Goal: Information Seeking & Learning: Learn about a topic

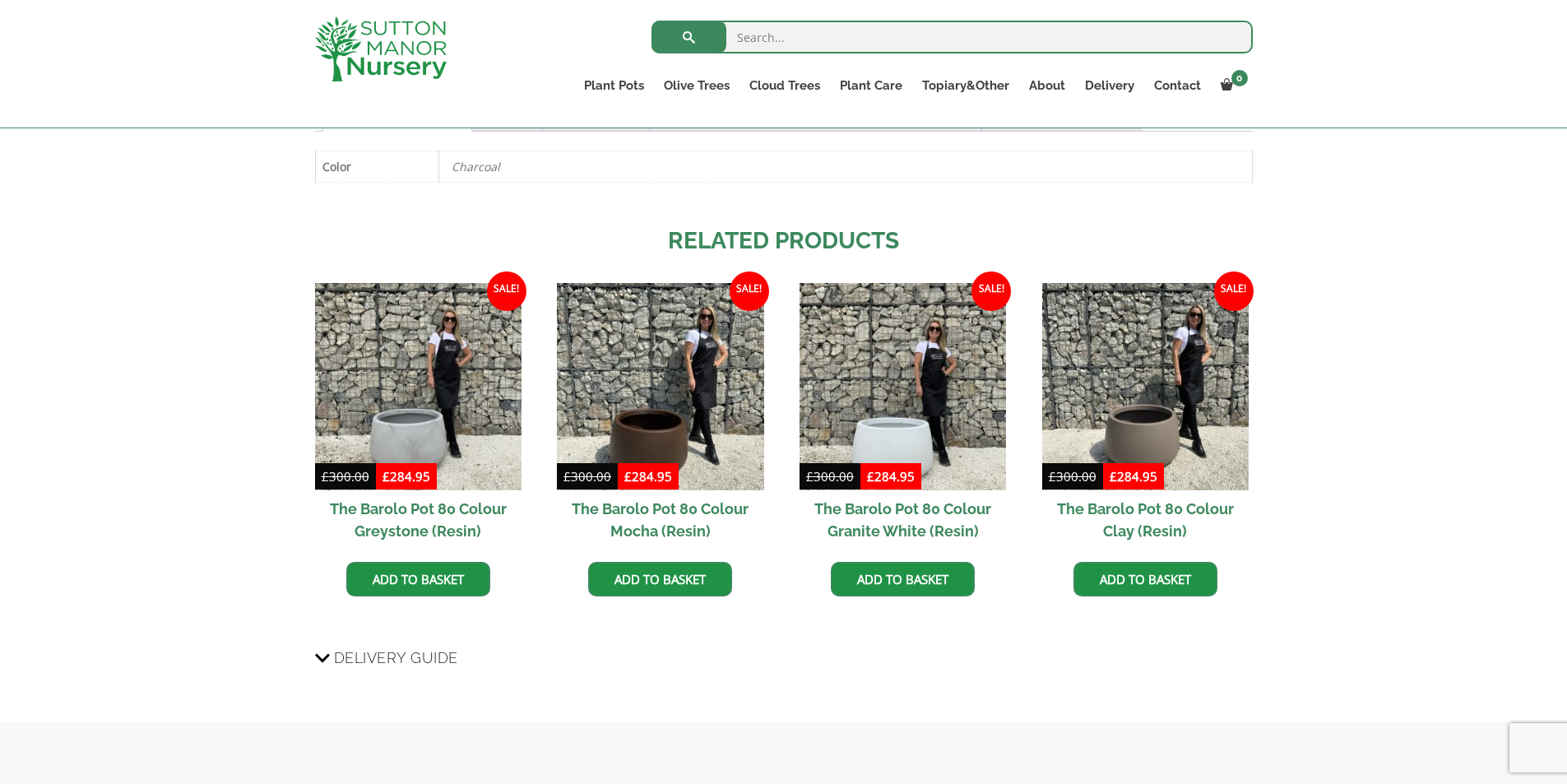
scroll to position [493, 0]
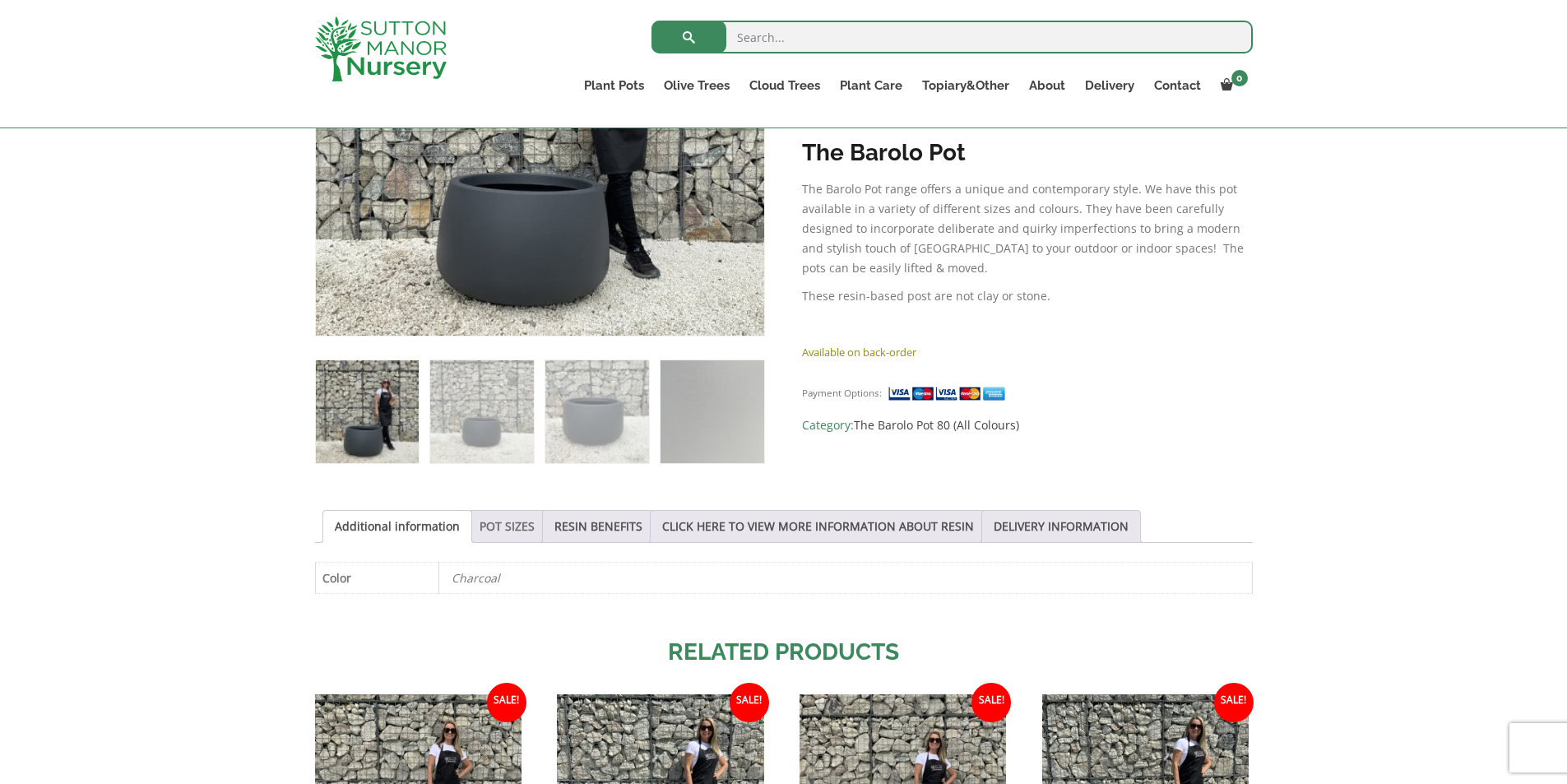
click at [511, 526] on link "POT SIZES" at bounding box center [507, 526] width 55 height 32
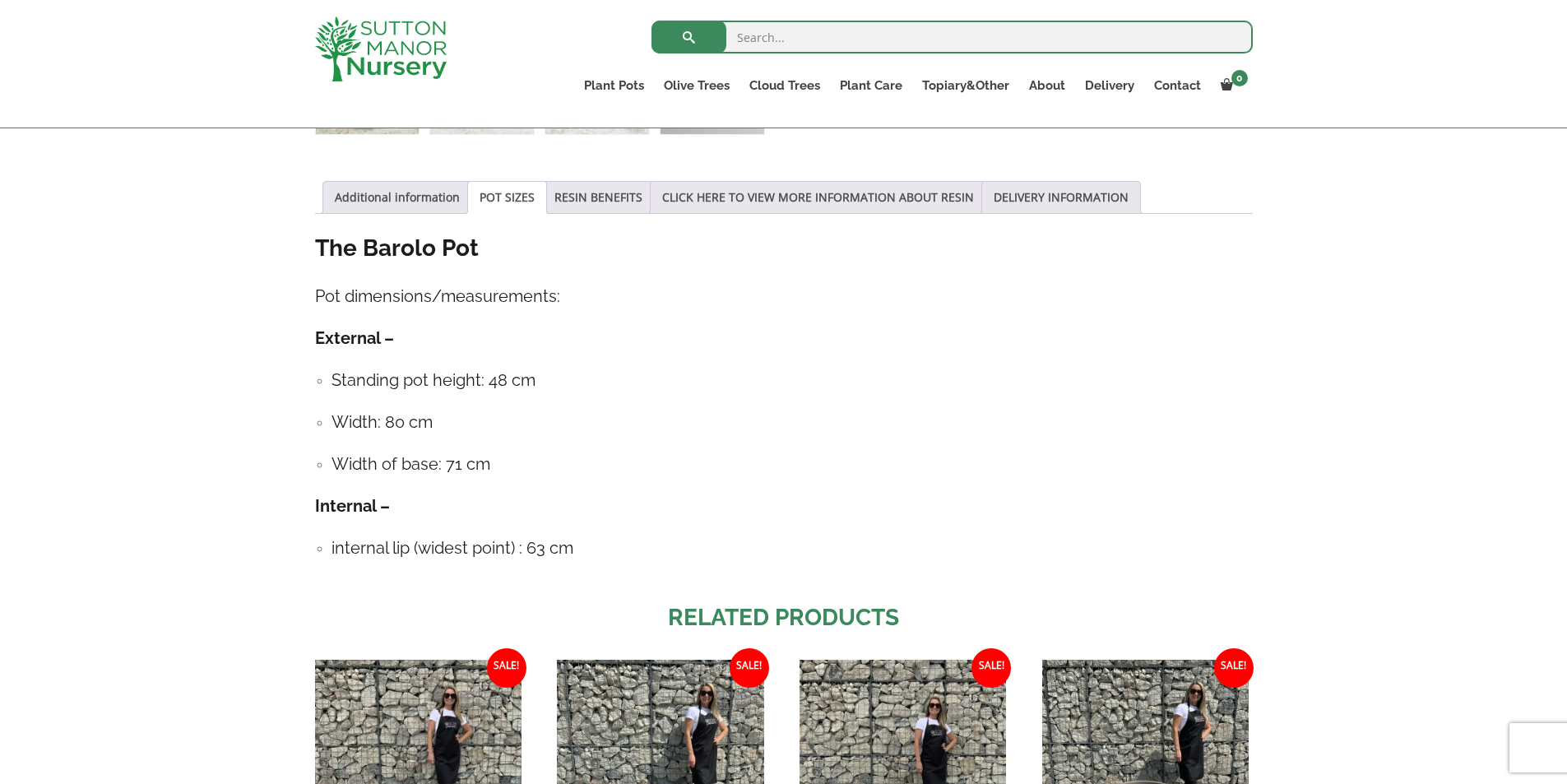
scroll to position [740, 0]
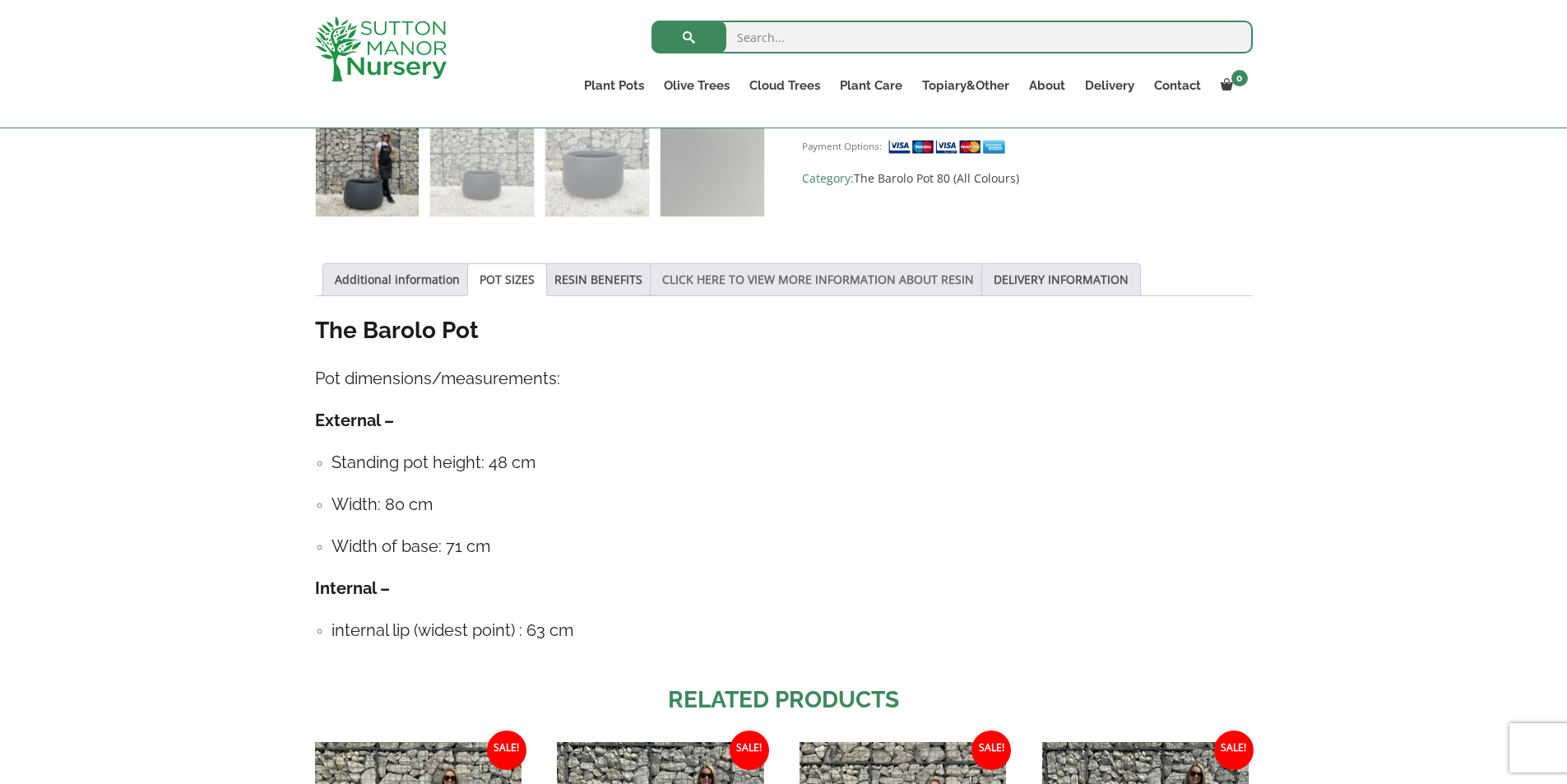
click at [701, 279] on link "CLICK HERE TO VIEW MORE INFORMATION ABOUT RESIN" at bounding box center [817, 280] width 312 height 32
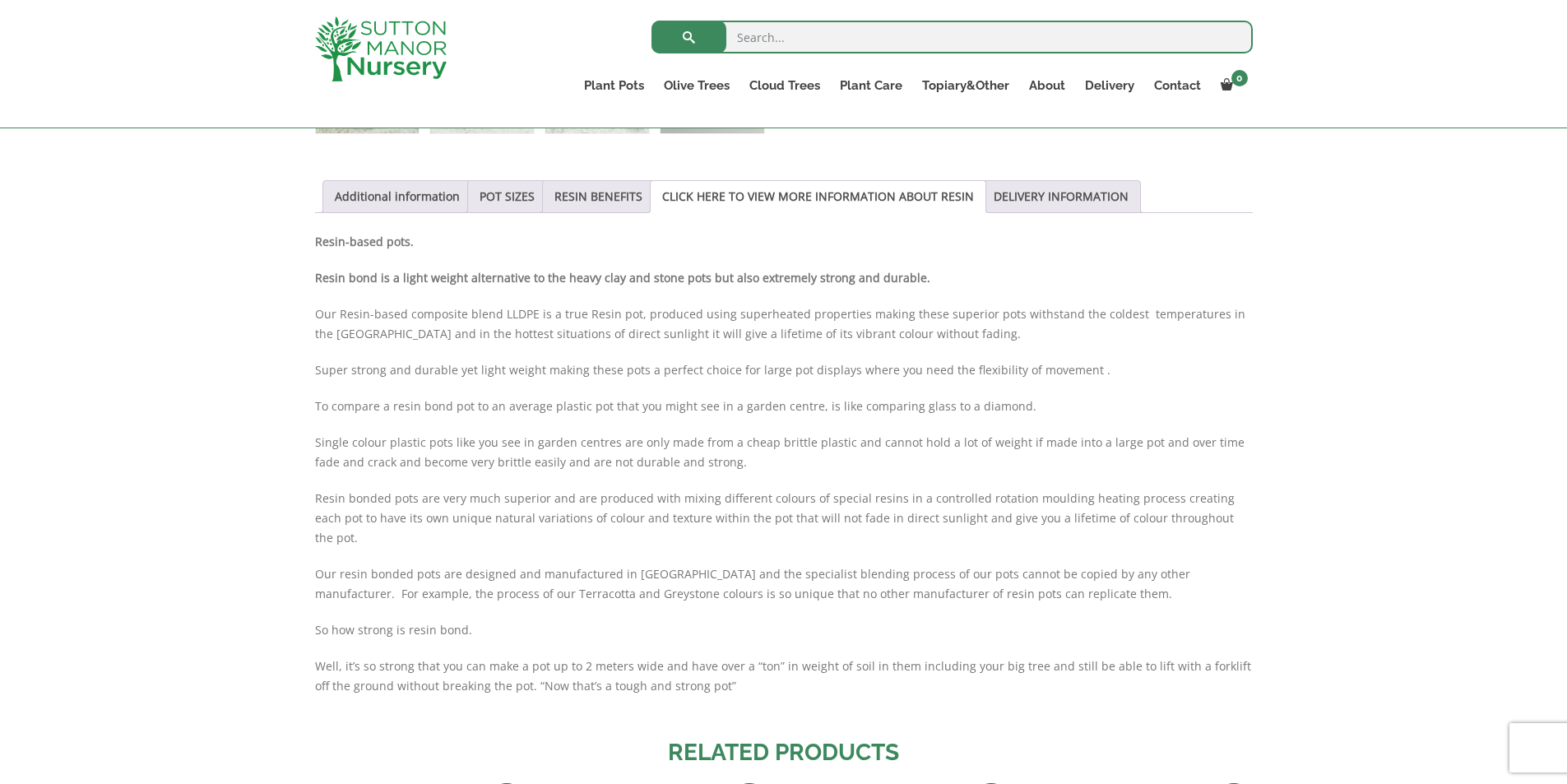
scroll to position [823, 0]
click at [599, 206] on link "RESIN BENEFITS" at bounding box center [599, 198] width 88 height 32
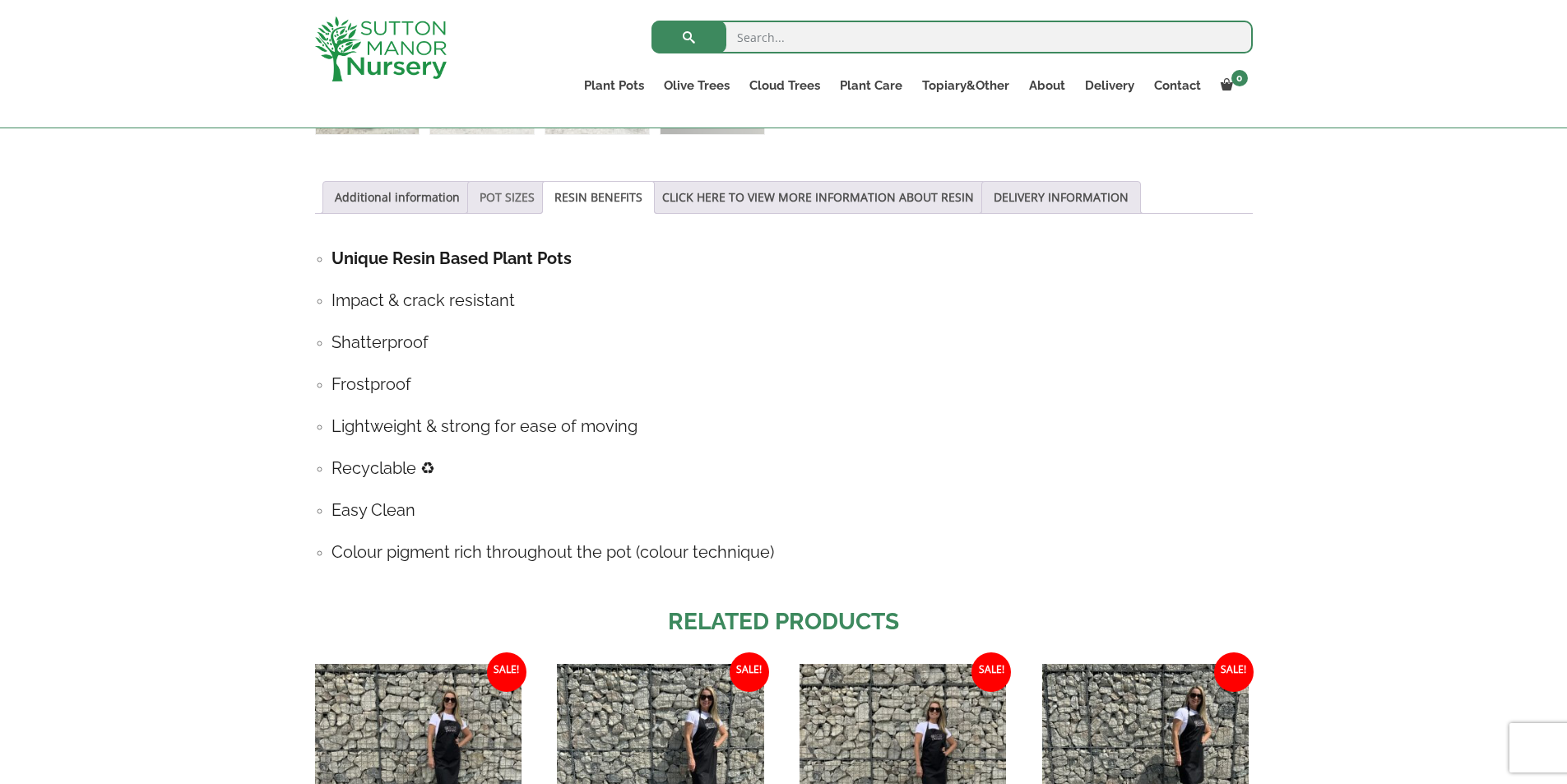
click at [500, 211] on link "POT SIZES" at bounding box center [507, 198] width 55 height 32
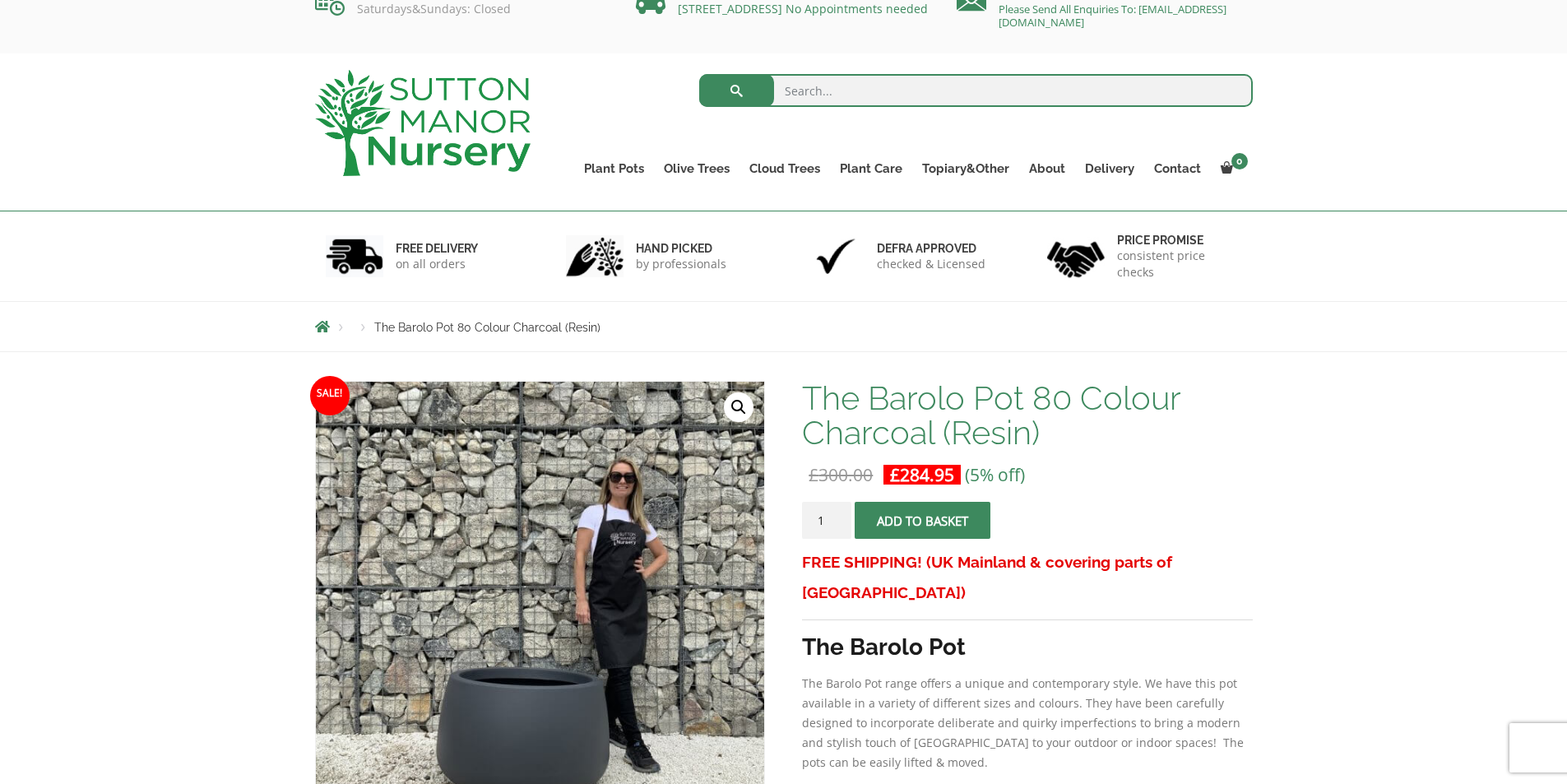
scroll to position [0, 0]
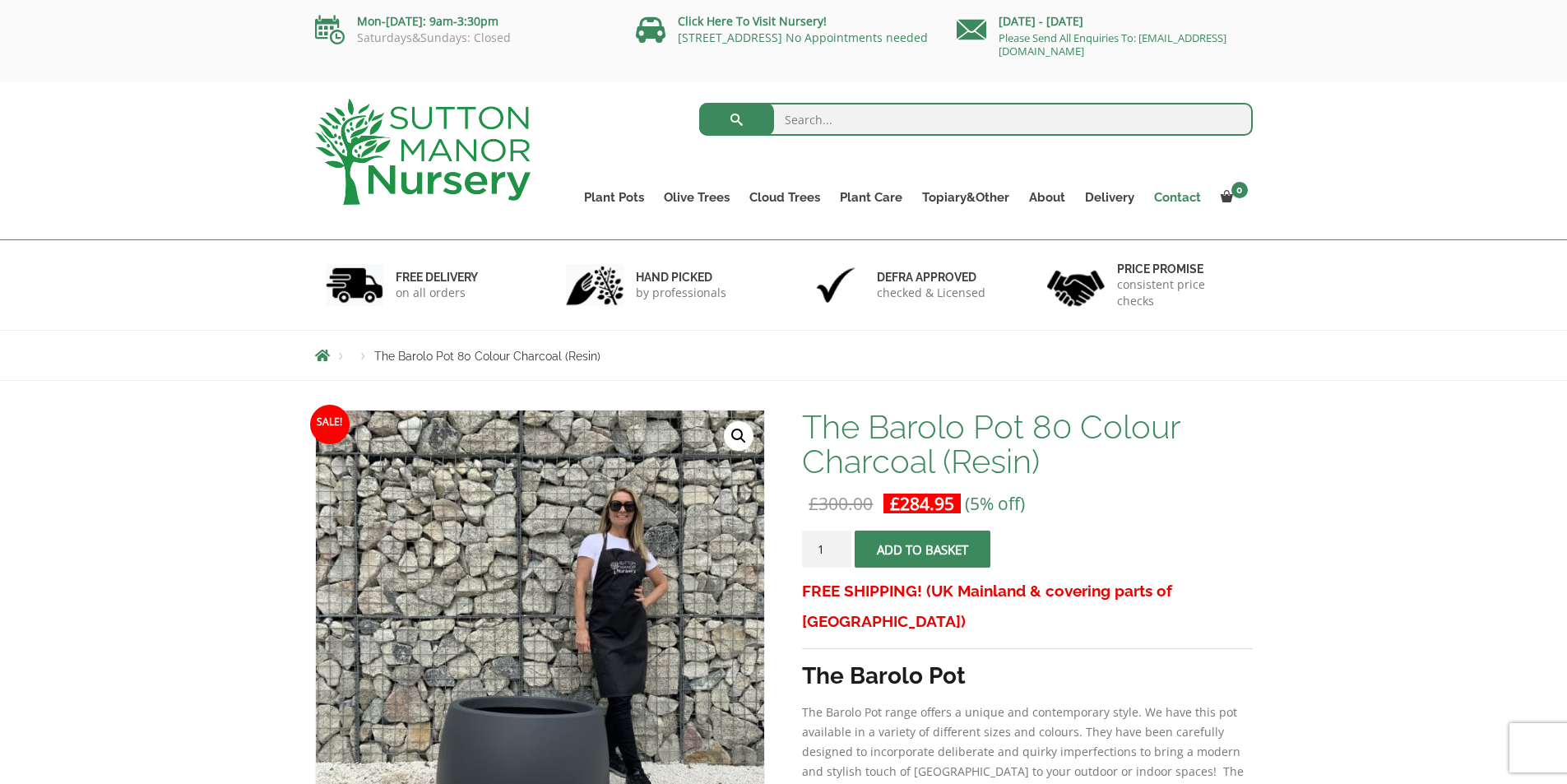
click at [1153, 192] on link "Contact" at bounding box center [1177, 197] width 66 height 23
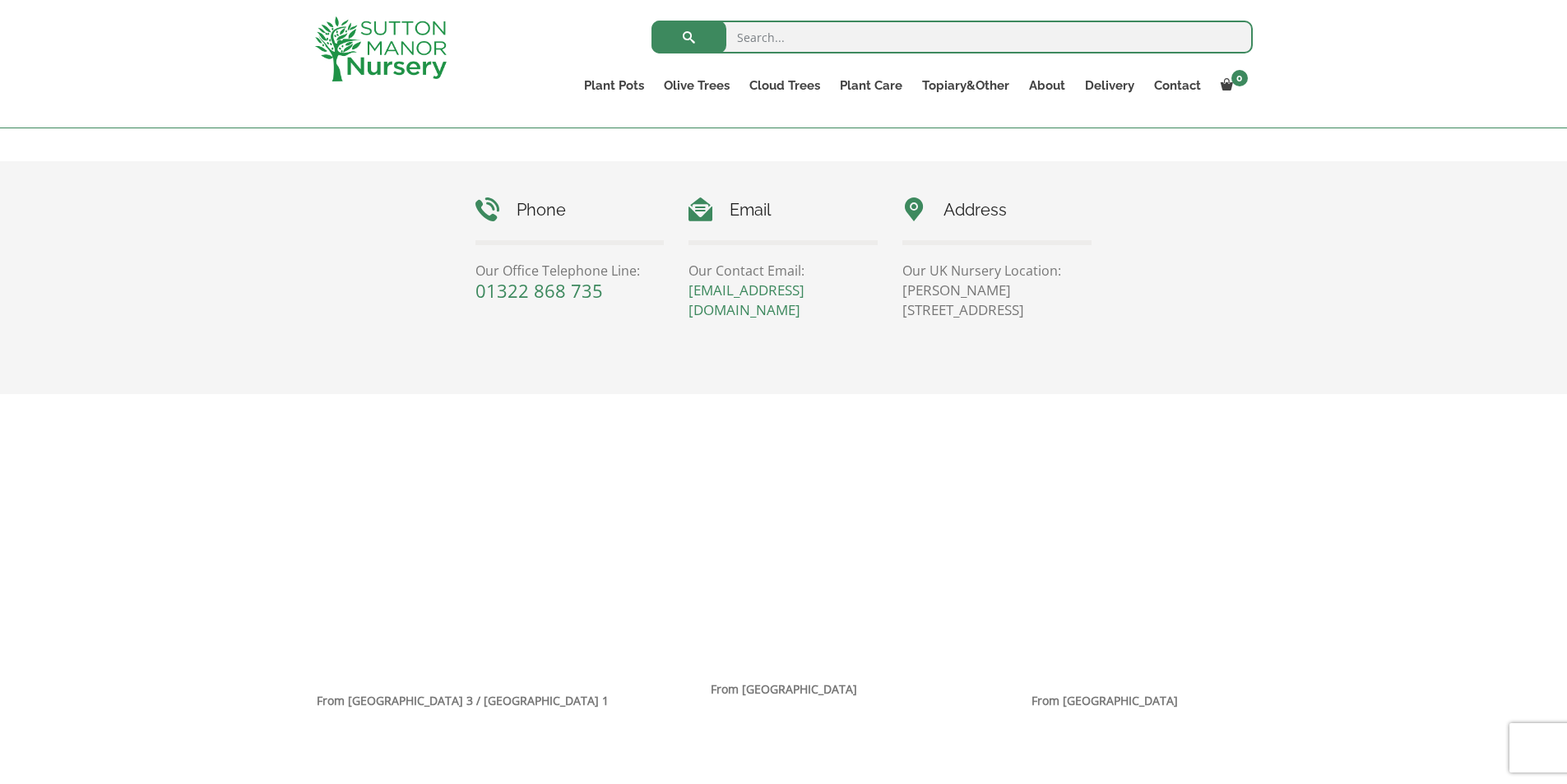
scroll to position [823, 0]
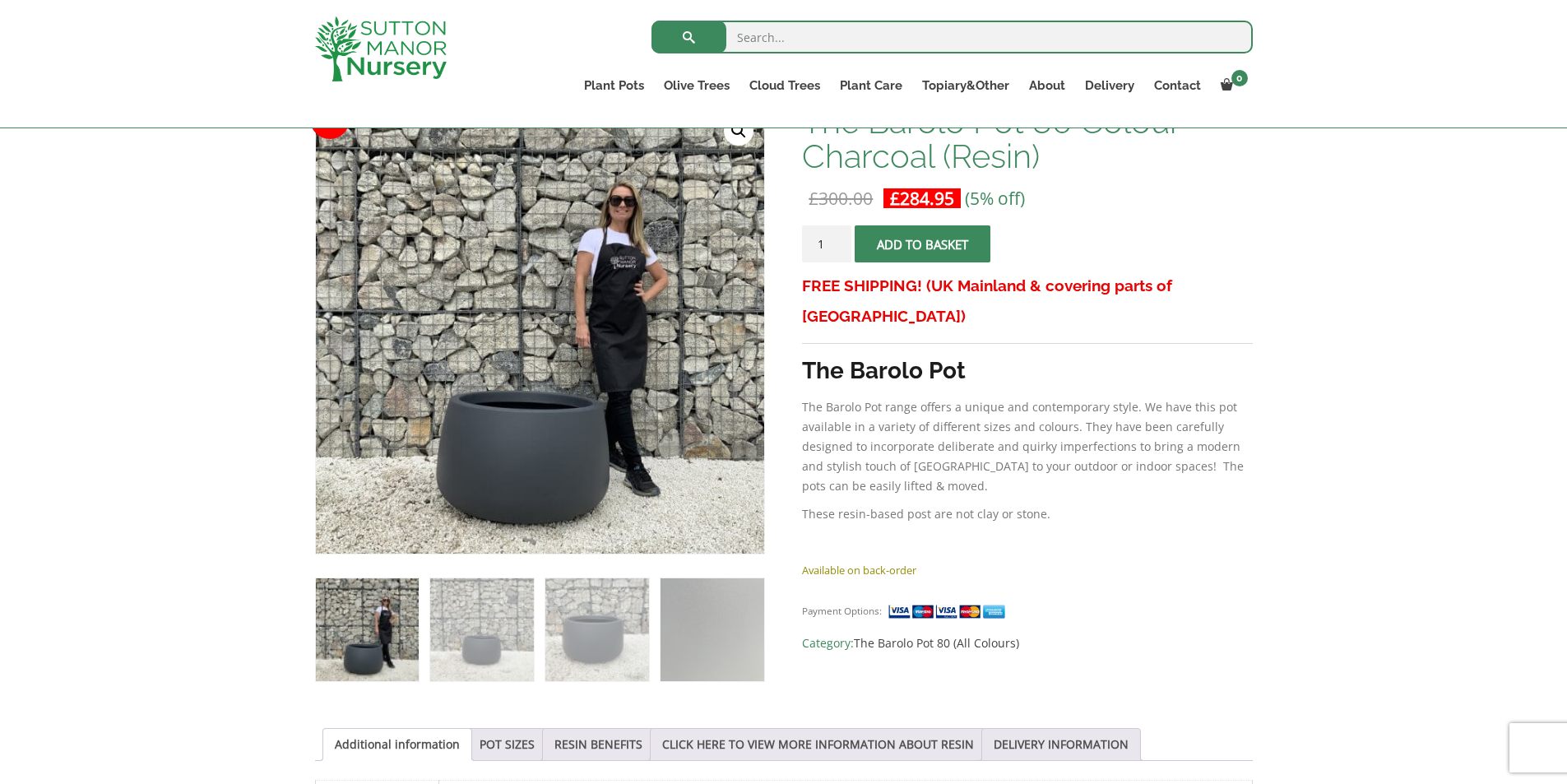
scroll to position [246, 0]
